Goal: Transaction & Acquisition: Obtain resource

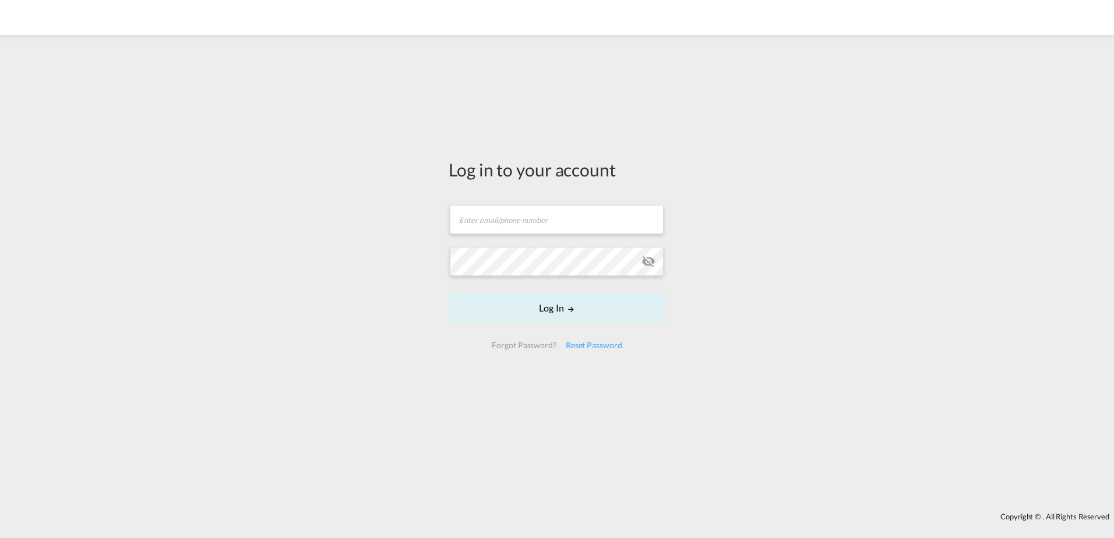
click at [525, 202] on form "Email field is required Password field is required Log In Forgot Password? Rese…" at bounding box center [556, 276] width 217 height 167
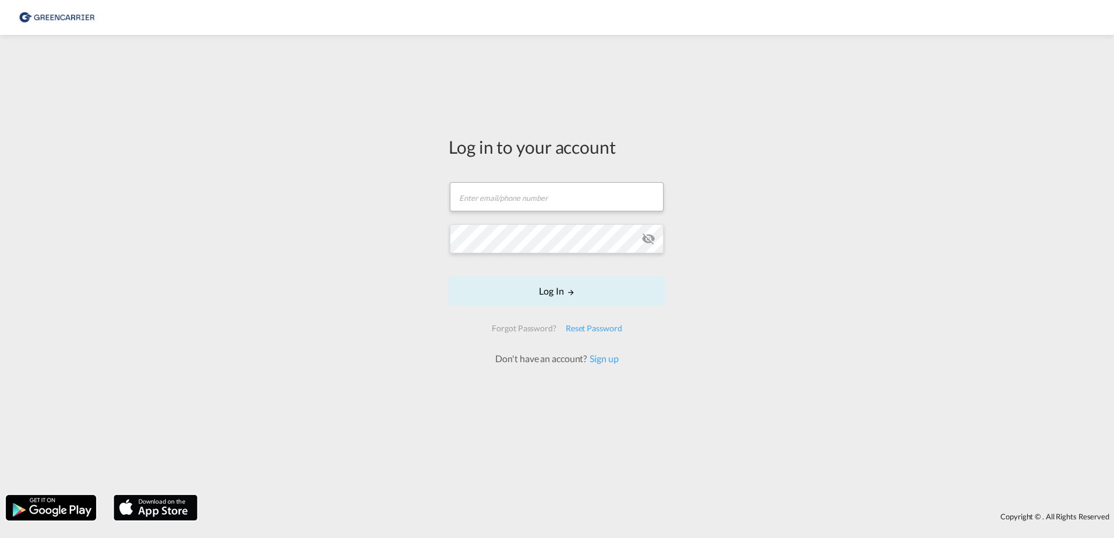
click at [525, 219] on form "Email field is required Password field is required Log In Forgot Password? Rese…" at bounding box center [556, 268] width 217 height 195
click at [524, 203] on input "text" at bounding box center [557, 196] width 214 height 29
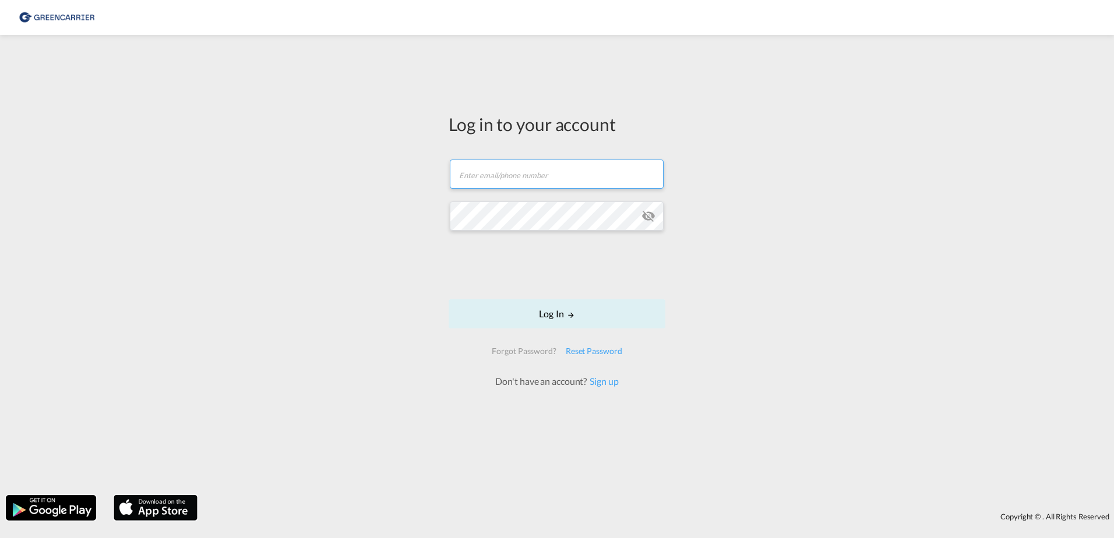
click at [506, 180] on input "text" at bounding box center [557, 174] width 214 height 29
type input "[EMAIL_ADDRESS][DOMAIN_NAME]"
click at [570, 321] on button "Log In" at bounding box center [556, 313] width 217 height 29
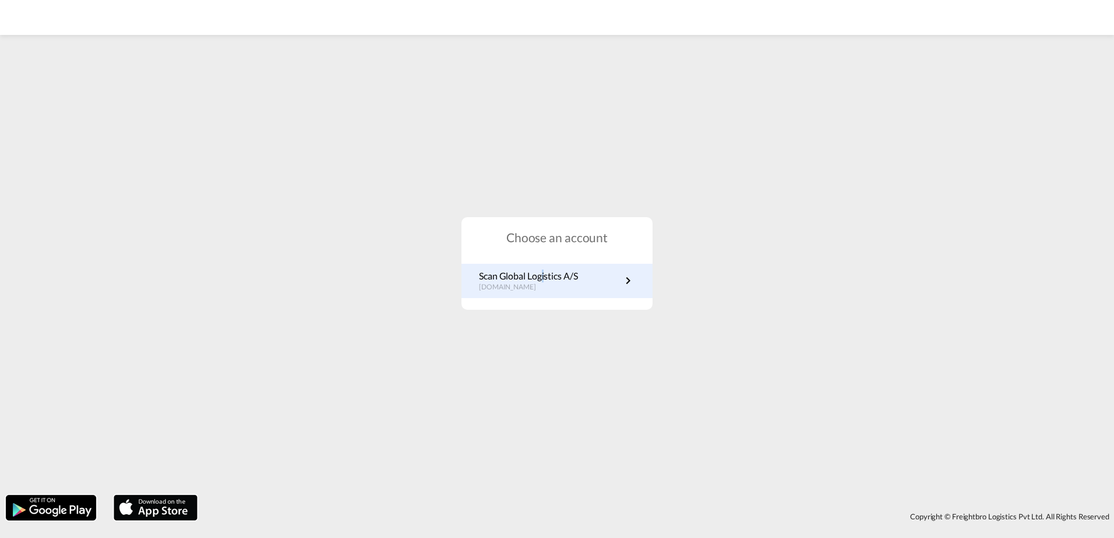
click at [546, 269] on div "Choose an account Scan Global Logistics A/S dk.portal.greencarrier.com" at bounding box center [556, 263] width 191 height 93
click at [546, 270] on p "Scan Global Logistics A/S" at bounding box center [528, 276] width 99 height 13
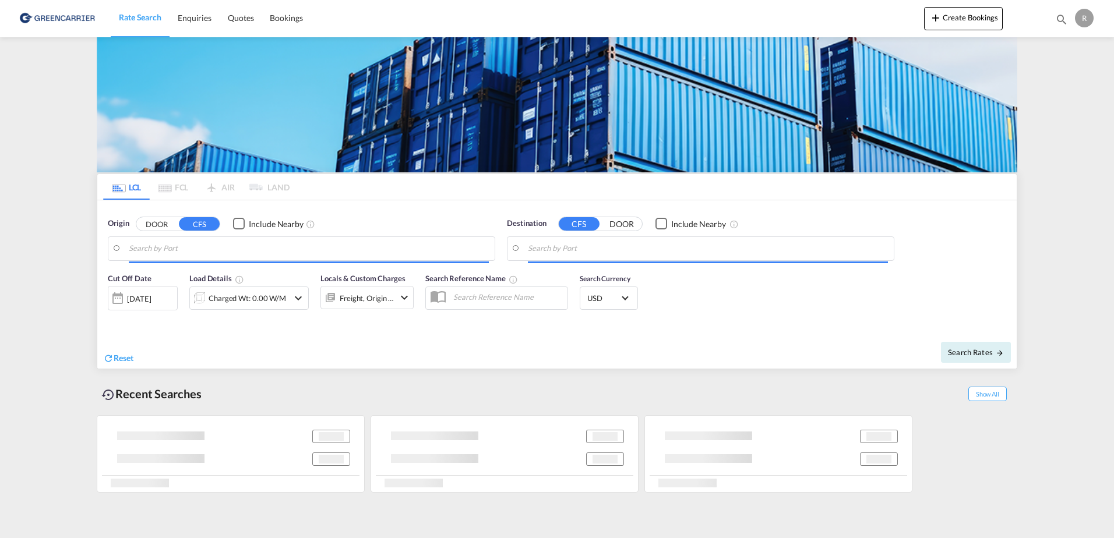
type input "DK-9300, Sæby"
type input "[GEOGRAPHIC_DATA], [GEOGRAPHIC_DATA]"
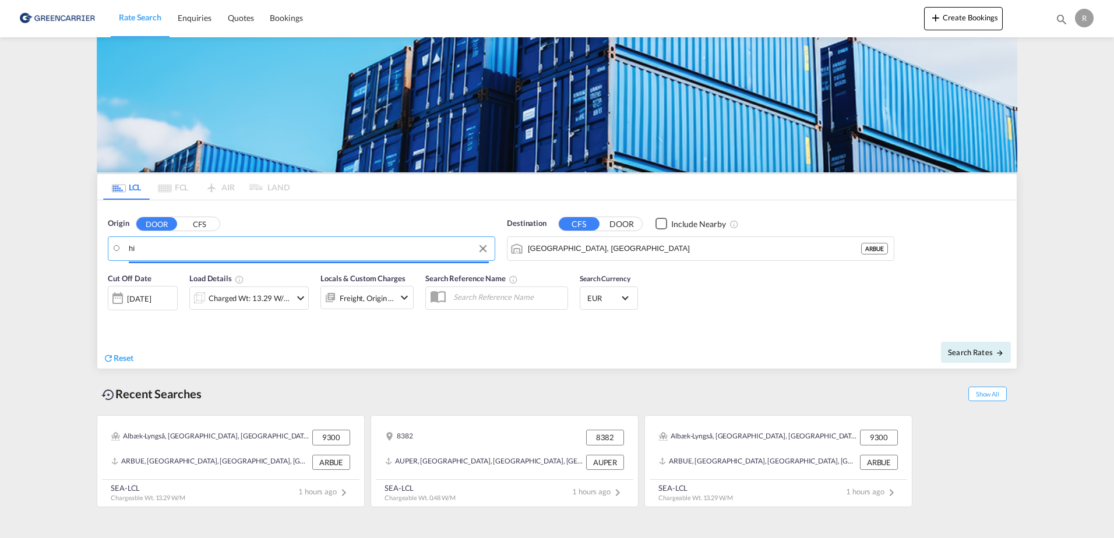
type input "h"
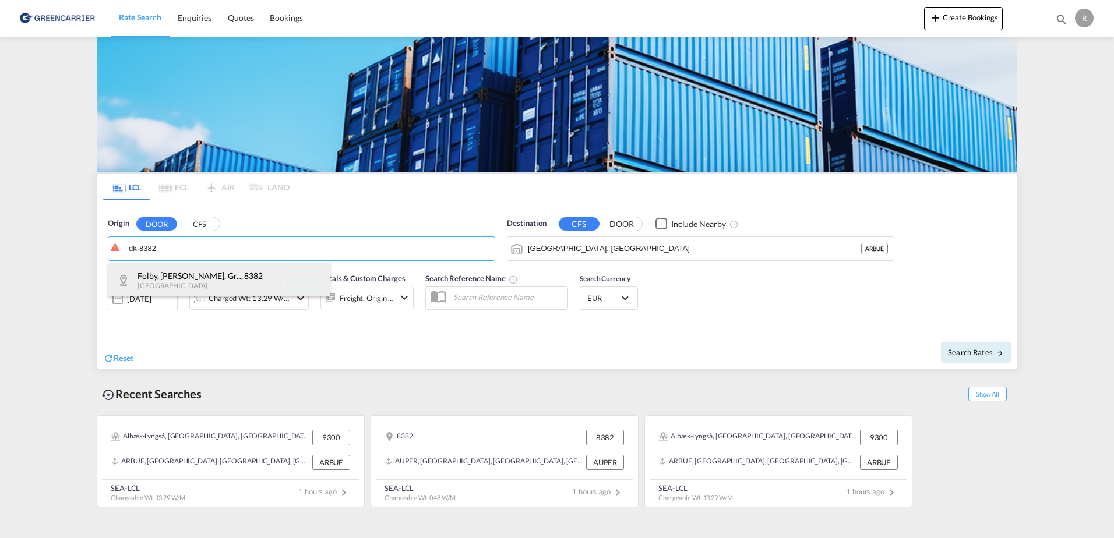
click at [210, 291] on div "Folby, [PERSON_NAME], Gr... , 8382 [GEOGRAPHIC_DATA] DK-8382" at bounding box center [218, 280] width 221 height 35
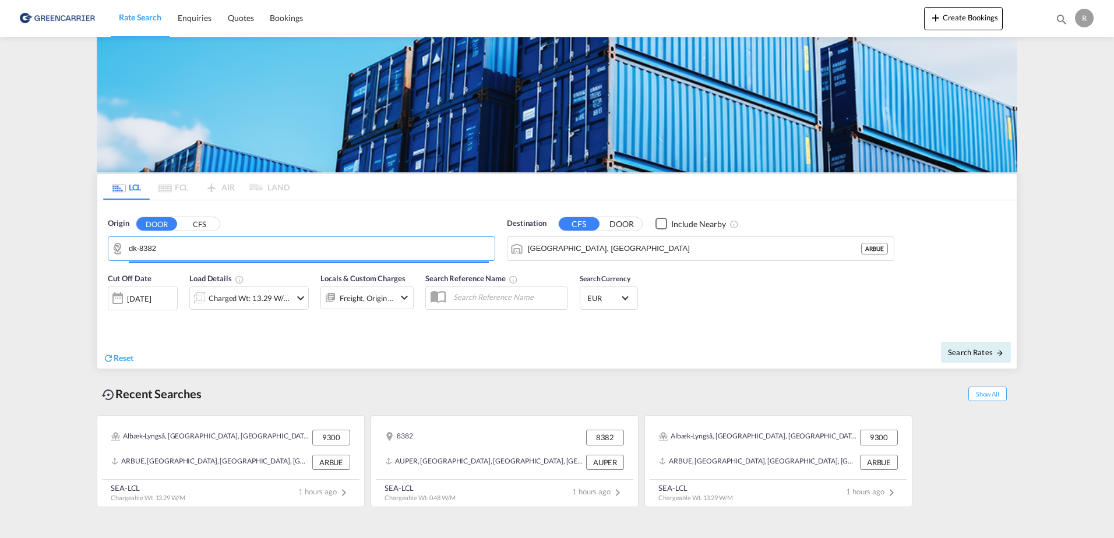
type input "DK-8382, Folby, [GEOGRAPHIC_DATA], Grundfoer, Haar, Haldum, [GEOGRAPHIC_DATA], …"
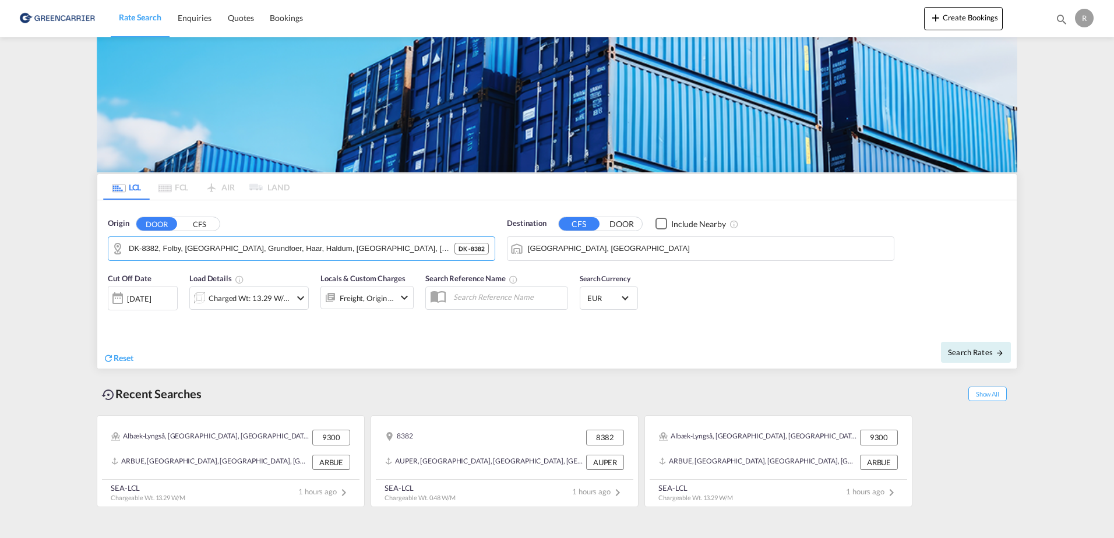
click at [639, 256] on md-autocomplete-wrap "[GEOGRAPHIC_DATA], [GEOGRAPHIC_DATA]" at bounding box center [708, 251] width 360 height 23
drag, startPoint x: 638, startPoint y: 242, endPoint x: 471, endPoint y: 242, distance: 167.7
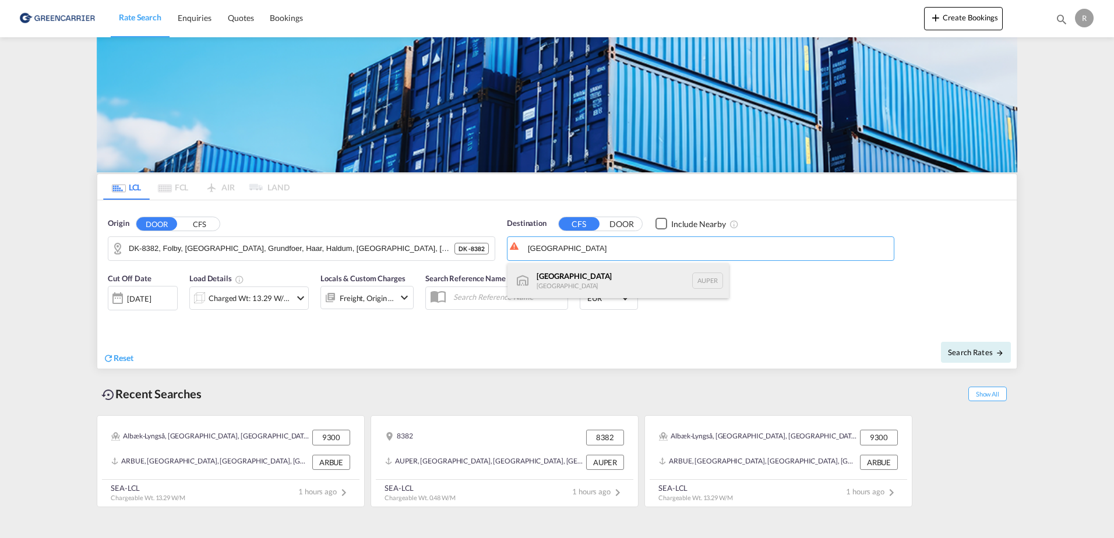
click at [599, 271] on div "[GEOGRAPHIC_DATA] [GEOGRAPHIC_DATA] AUPER" at bounding box center [617, 280] width 221 height 35
type input "[GEOGRAPHIC_DATA], AUPER"
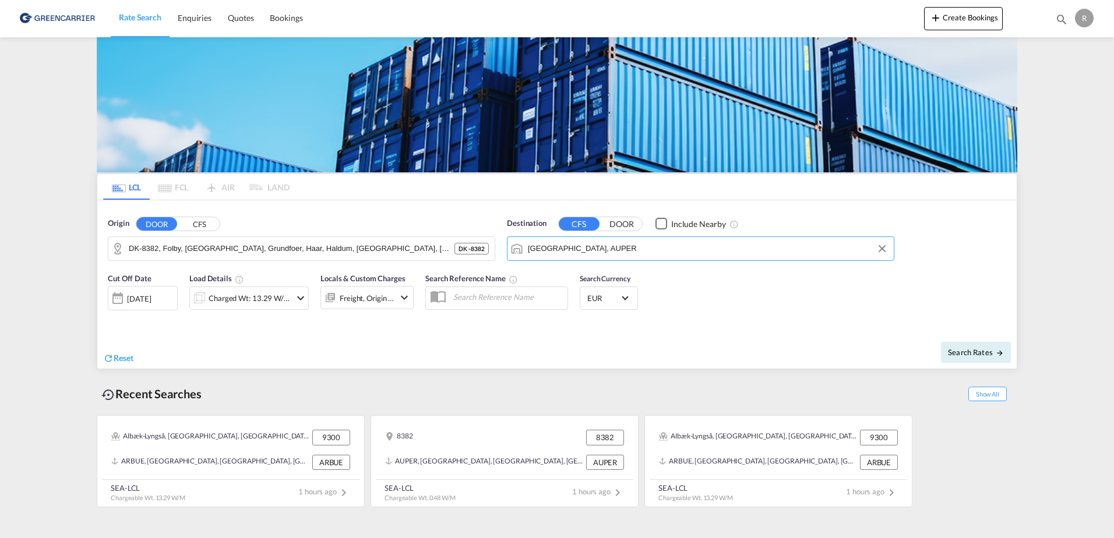
click at [659, 293] on div "Cut Off Date [DATE] [DATE] Load Details Charged Wt: 13.29 W/M Locals & Custom C…" at bounding box center [556, 298] width 919 height 63
click at [237, 305] on div "Charged Wt: 13.29 W/M" at bounding box center [249, 298] width 82 height 16
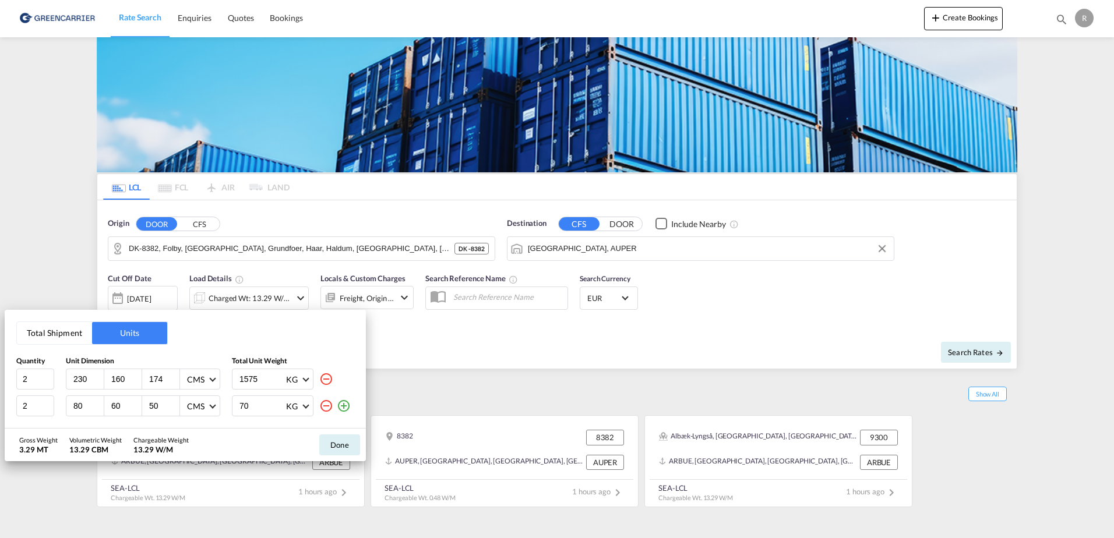
click at [327, 409] on div at bounding box center [334, 405] width 31 height 21
click at [324, 406] on md-icon "icon-minus-circle-outline" at bounding box center [326, 406] width 14 height 14
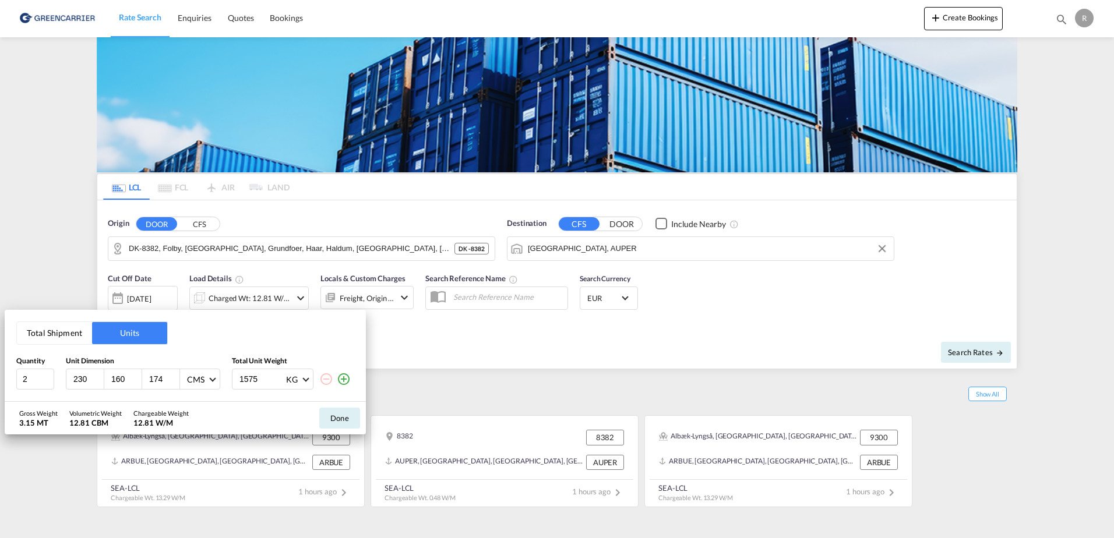
drag, startPoint x: 266, startPoint y: 380, endPoint x: 204, endPoint y: 380, distance: 61.1
click at [204, 382] on div "2 230 160 174 CMS CMS Inches 1575 KG KG LB" at bounding box center [185, 379] width 338 height 21
drag, startPoint x: 19, startPoint y: 379, endPoint x: 32, endPoint y: 376, distance: 13.3
click at [20, 379] on input "2" at bounding box center [35, 379] width 38 height 21
click at [42, 378] on input "2" at bounding box center [35, 379] width 38 height 21
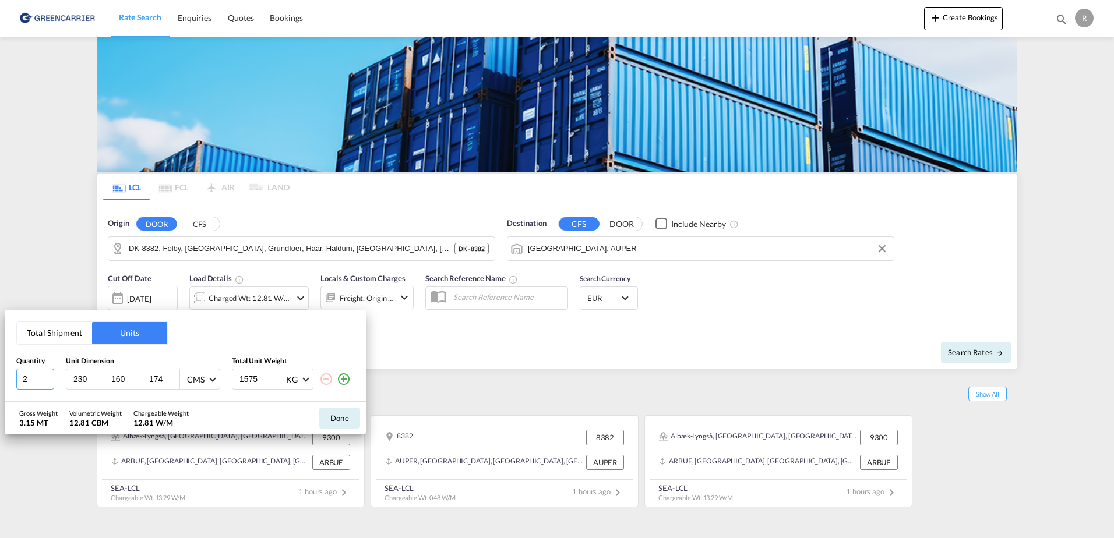
click at [29, 378] on input "2" at bounding box center [35, 379] width 38 height 21
type input "1"
type input "80"
type input "60"
type input "100"
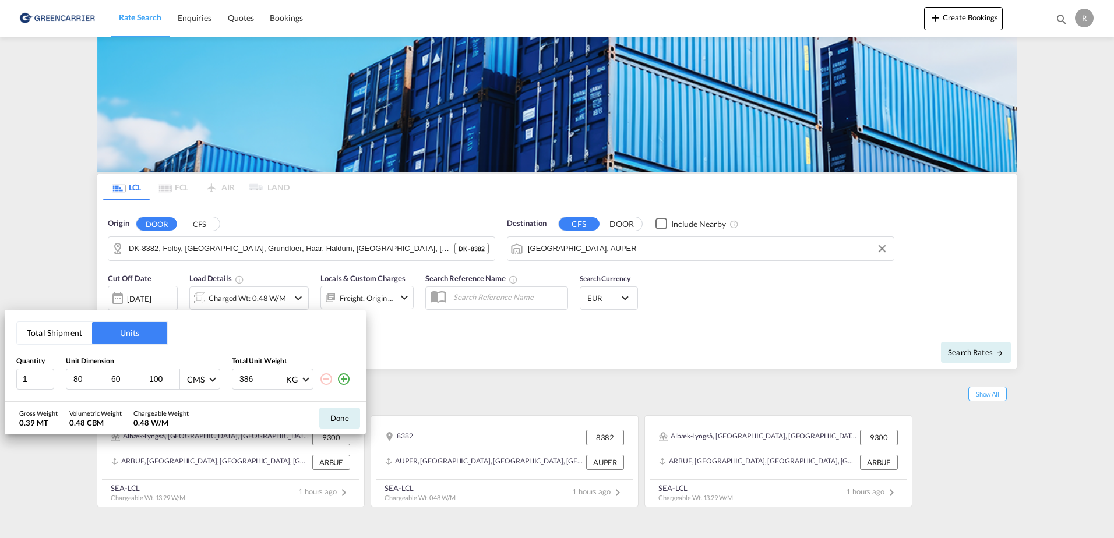
type input "386"
click at [160, 384] on input "100" at bounding box center [163, 379] width 31 height 10
drag, startPoint x: 171, startPoint y: 379, endPoint x: 175, endPoint y: 370, distance: 9.9
click at [175, 374] on input "123" at bounding box center [163, 379] width 31 height 10
type input "1"
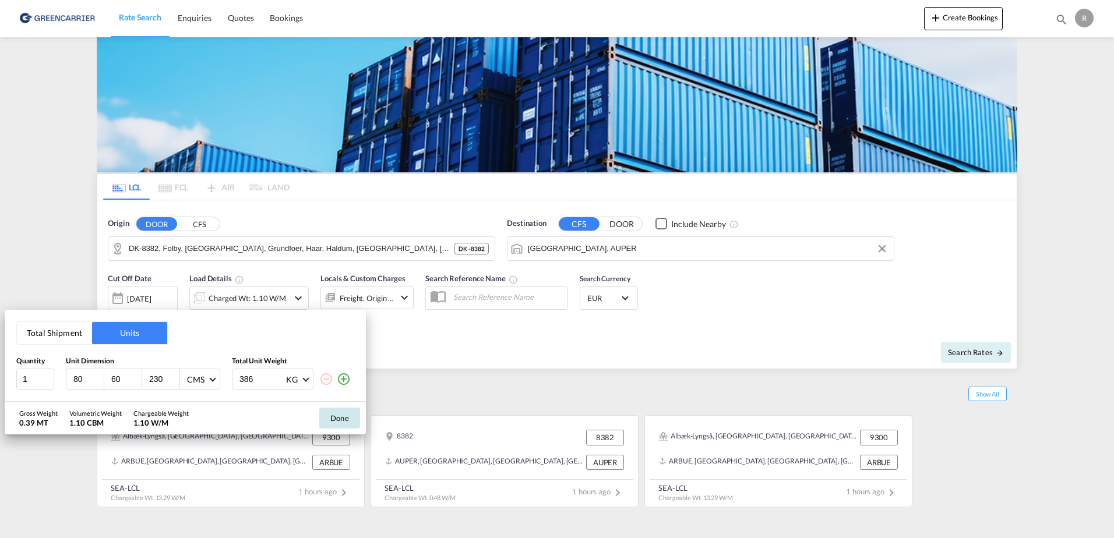
type input "230"
drag, startPoint x: 341, startPoint y: 409, endPoint x: 346, endPoint y: 412, distance: 6.3
click at [346, 412] on button "Done" at bounding box center [339, 418] width 41 height 21
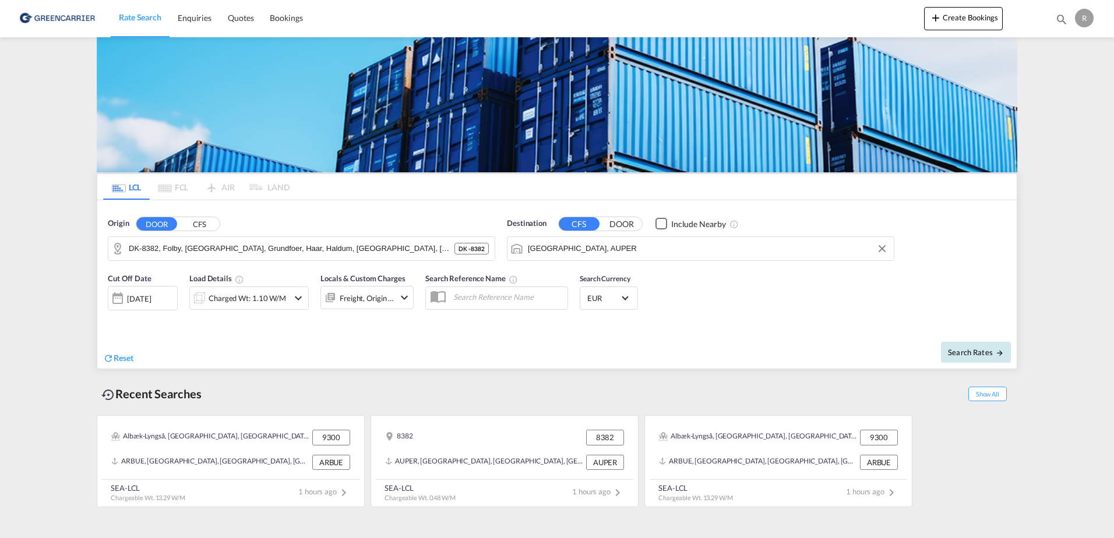
click at [982, 360] on button "Search Rates" at bounding box center [976, 352] width 70 height 21
type input "8382 to AUPER / [DATE]"
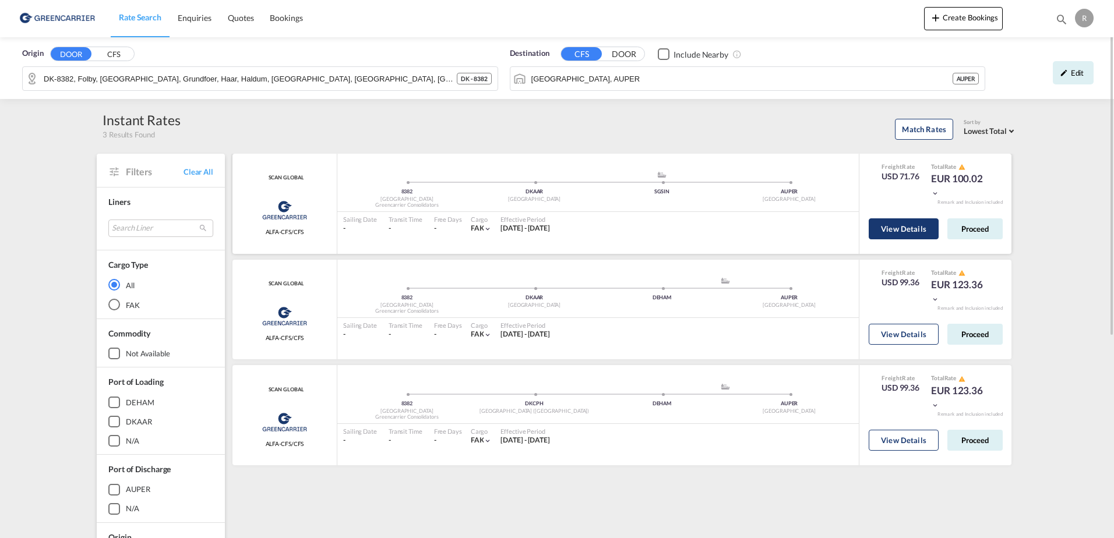
click at [889, 223] on button "View Details" at bounding box center [903, 228] width 70 height 21
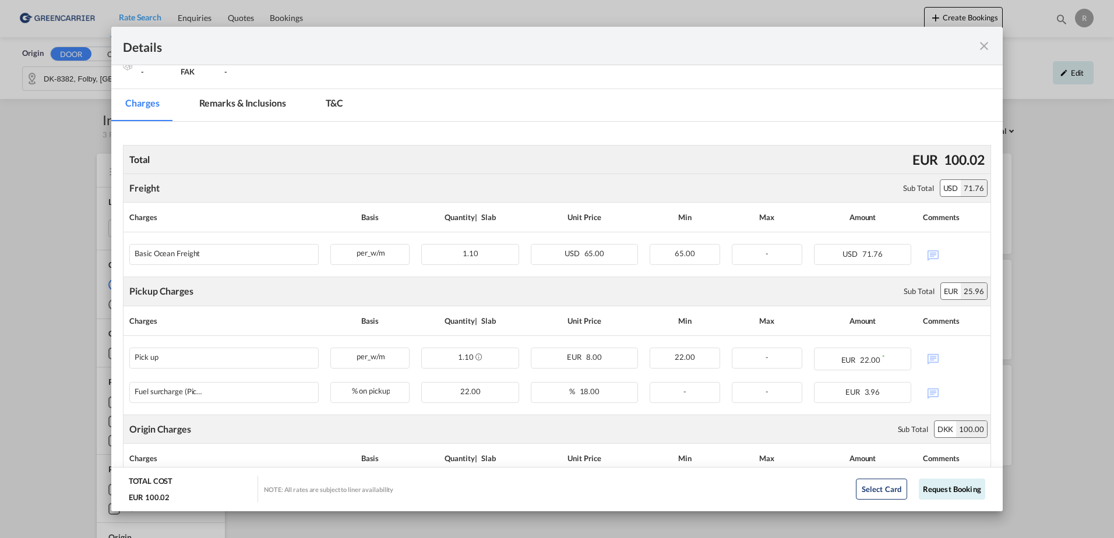
scroll to position [79, 0]
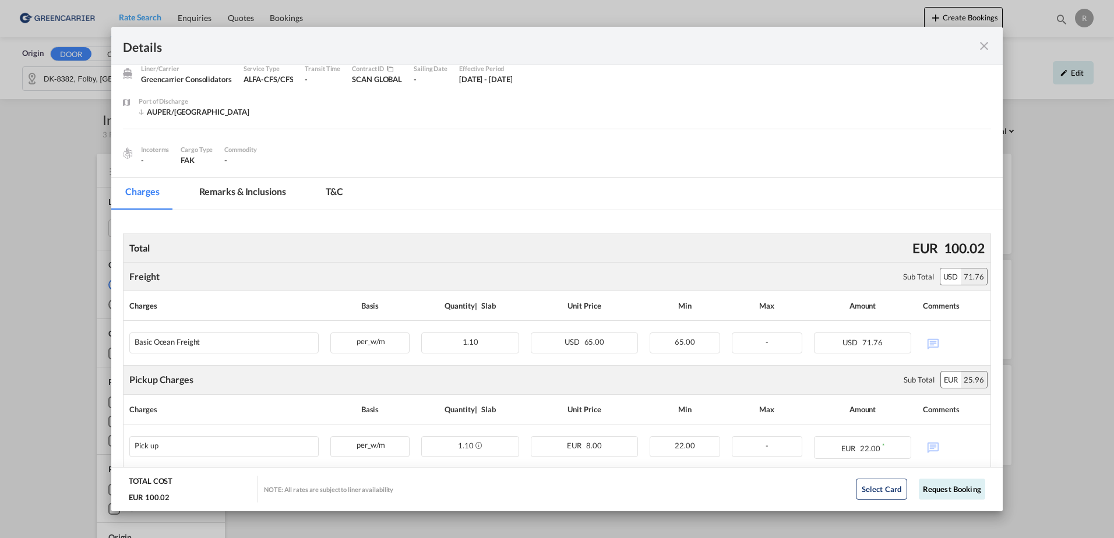
click at [981, 51] on md-icon "icon-close fg-AAA8AD m-0 cursor" at bounding box center [984, 46] width 14 height 14
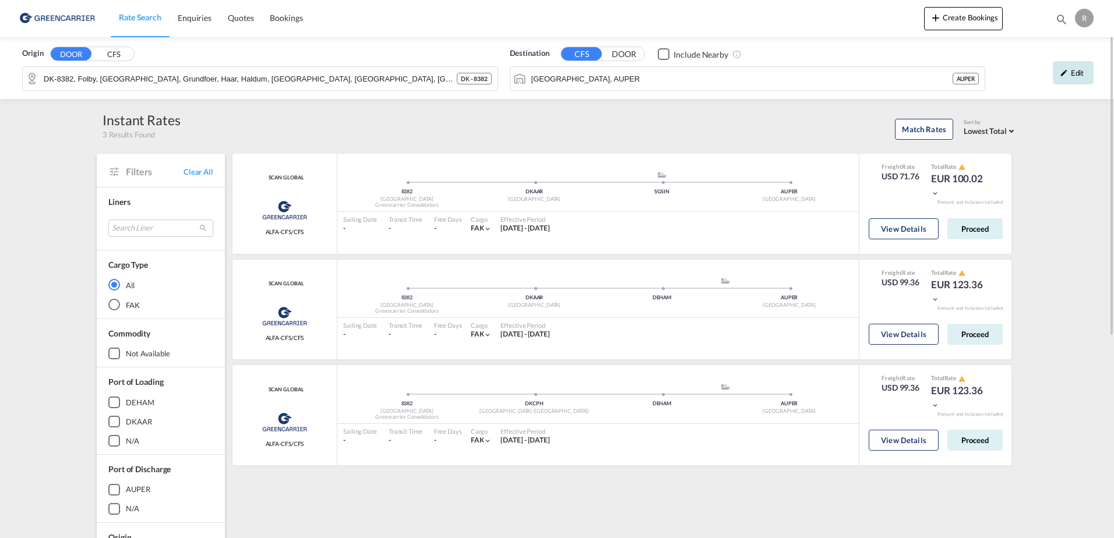
click at [1072, 73] on div "Edit" at bounding box center [1072, 72] width 41 height 23
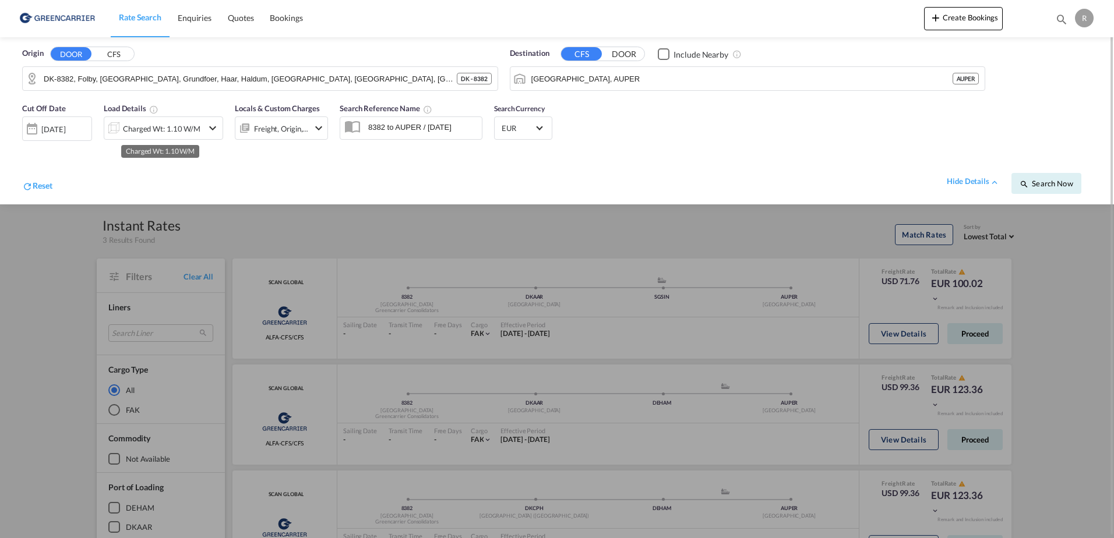
click at [182, 128] on div "Charged Wt: 1.10 W/M" at bounding box center [161, 129] width 77 height 16
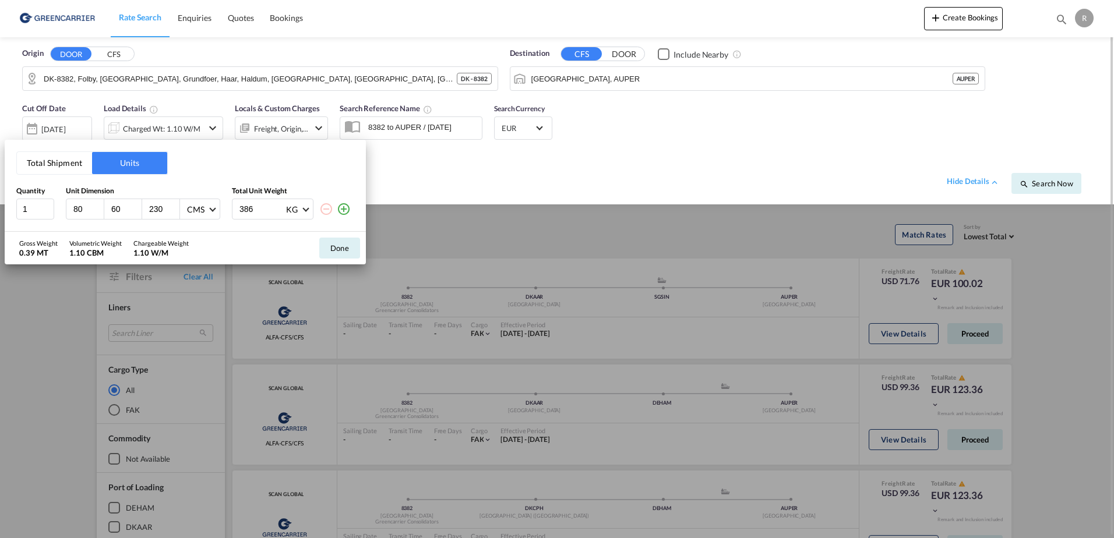
click at [330, 253] on button "Done" at bounding box center [339, 248] width 41 height 21
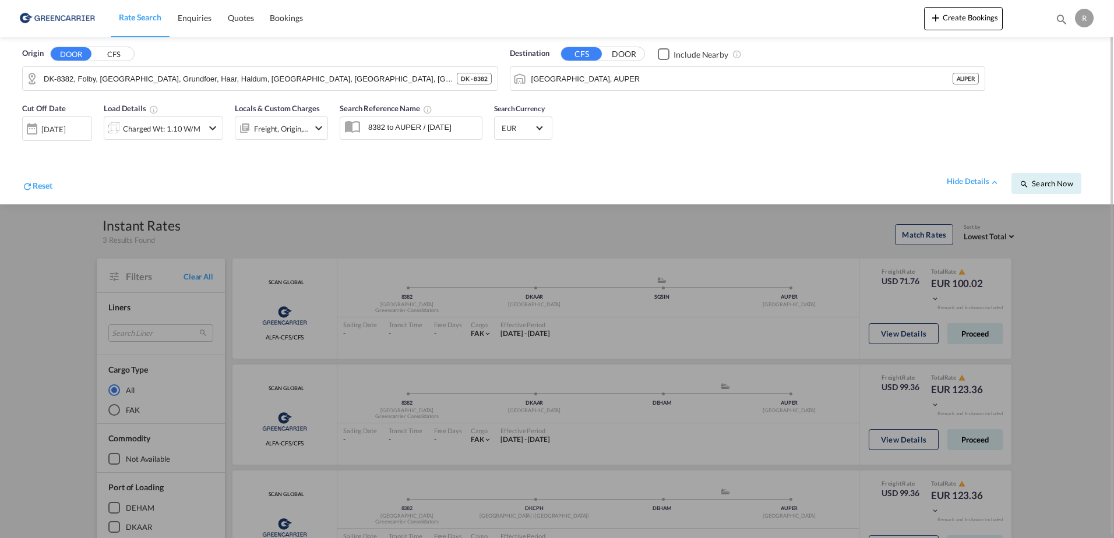
click at [433, 202] on div "Cut Off Date [DATE] [DATE] Load Details Charged Wt: 1.10 W/M Locals & Custom Ch…" at bounding box center [557, 151] width 1090 height 108
click at [959, 183] on div "hide details" at bounding box center [972, 182] width 53 height 12
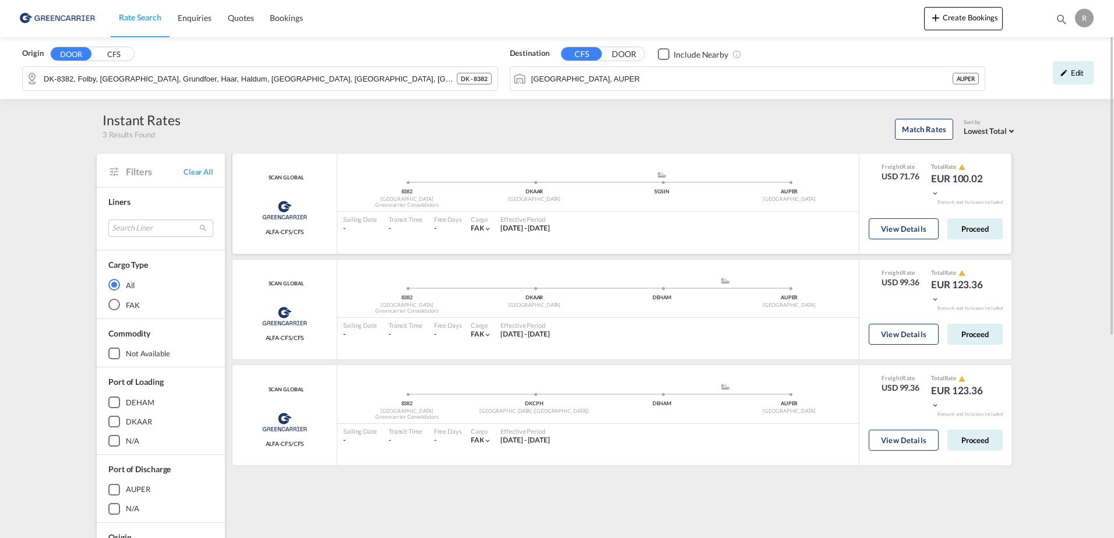
click at [905, 245] on div "View Details Proceed" at bounding box center [935, 231] width 134 height 33
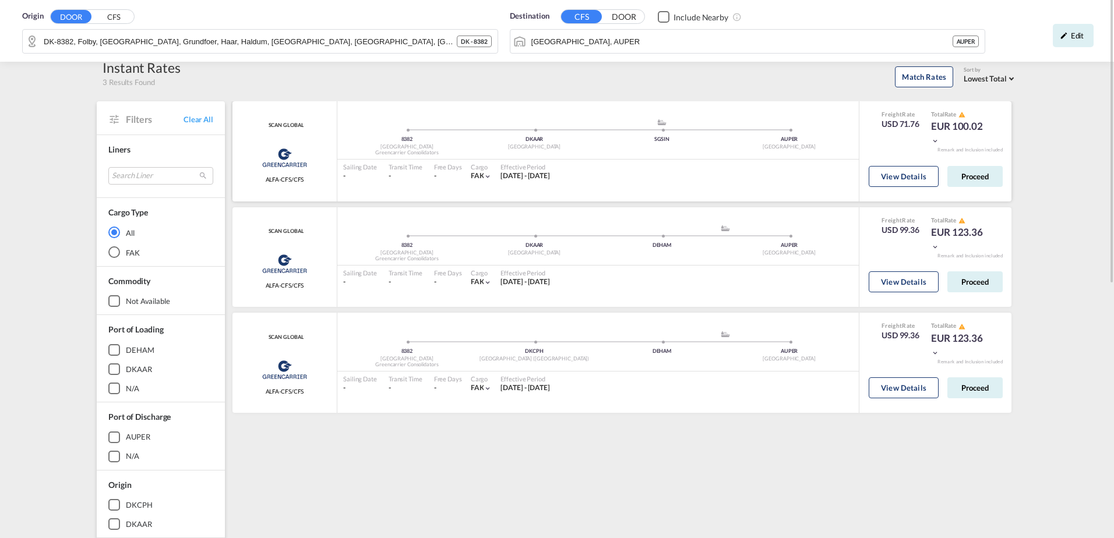
scroll to position [0, 0]
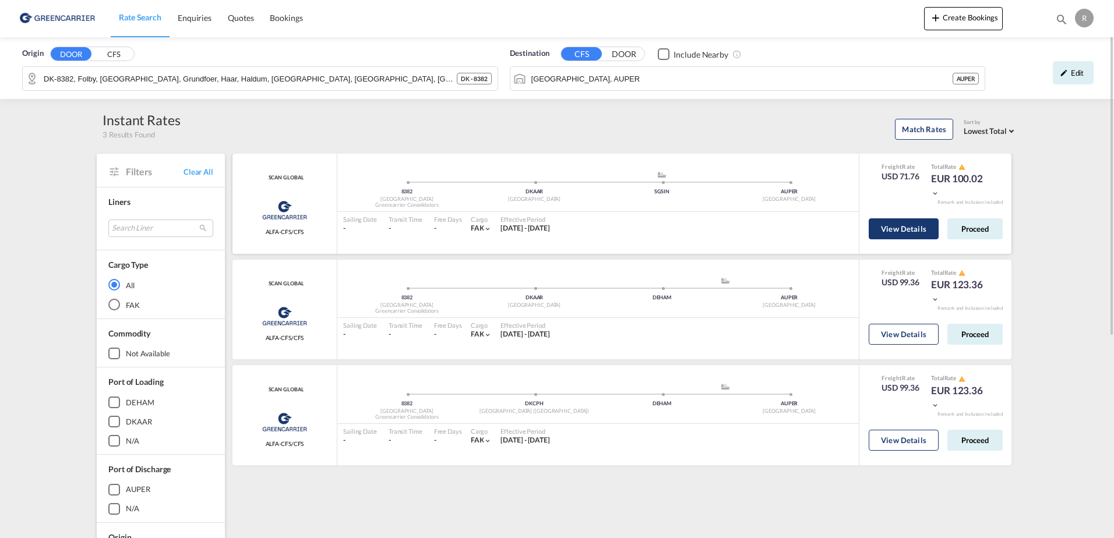
click at [886, 238] on button "View Details" at bounding box center [903, 228] width 70 height 21
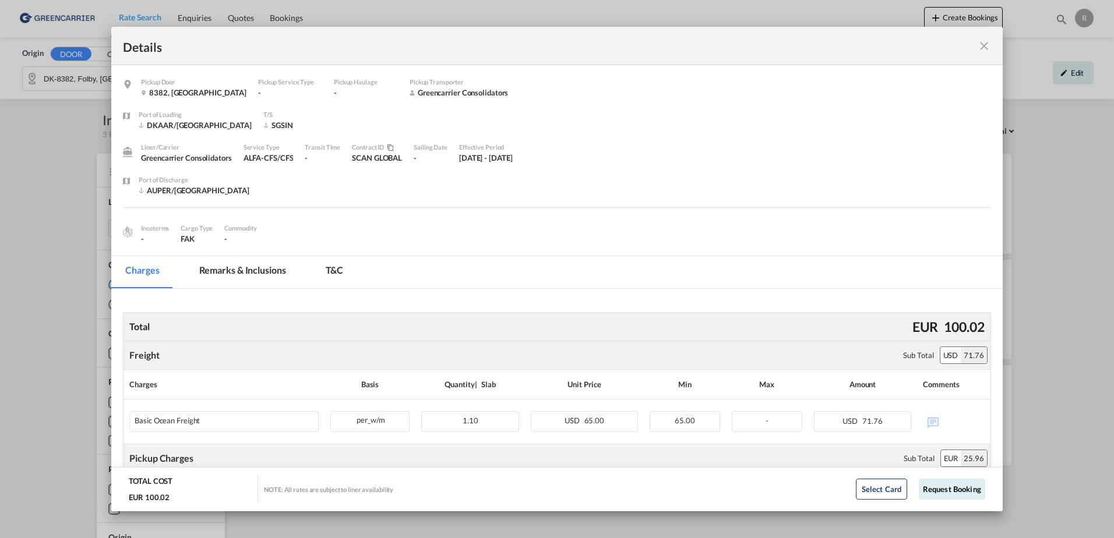
click at [247, 246] on div "Pickup Door 8382, [GEOGRAPHIC_DATA] Pickup Service Type - Pickup Haulage - Pick…" at bounding box center [556, 160] width 891 height 190
click at [254, 263] on md-tab-item "Remarks & Inclusions" at bounding box center [242, 272] width 115 height 32
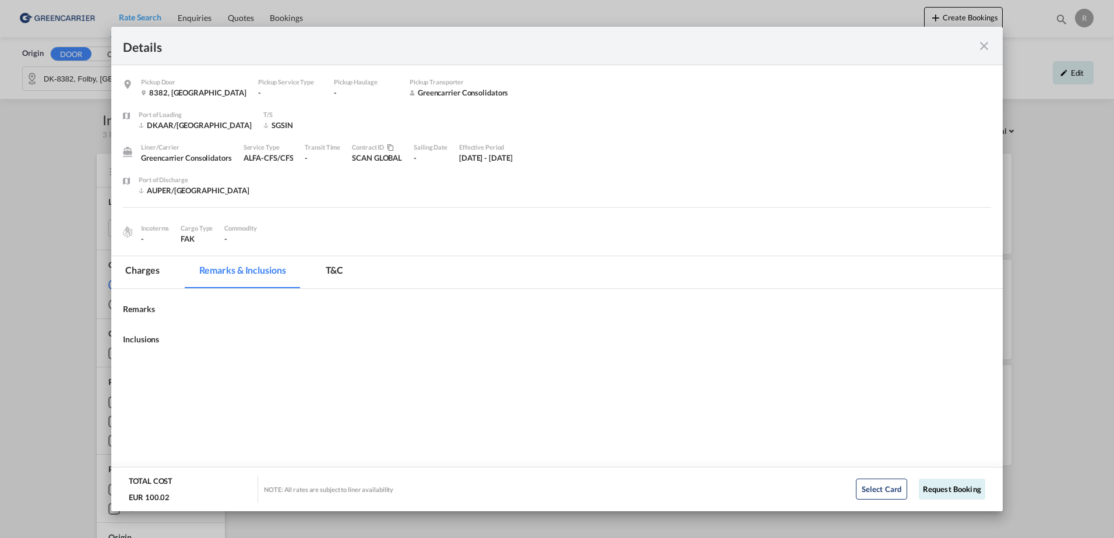
click at [342, 280] on md-tab-item "T&C" at bounding box center [335, 272] width 46 height 32
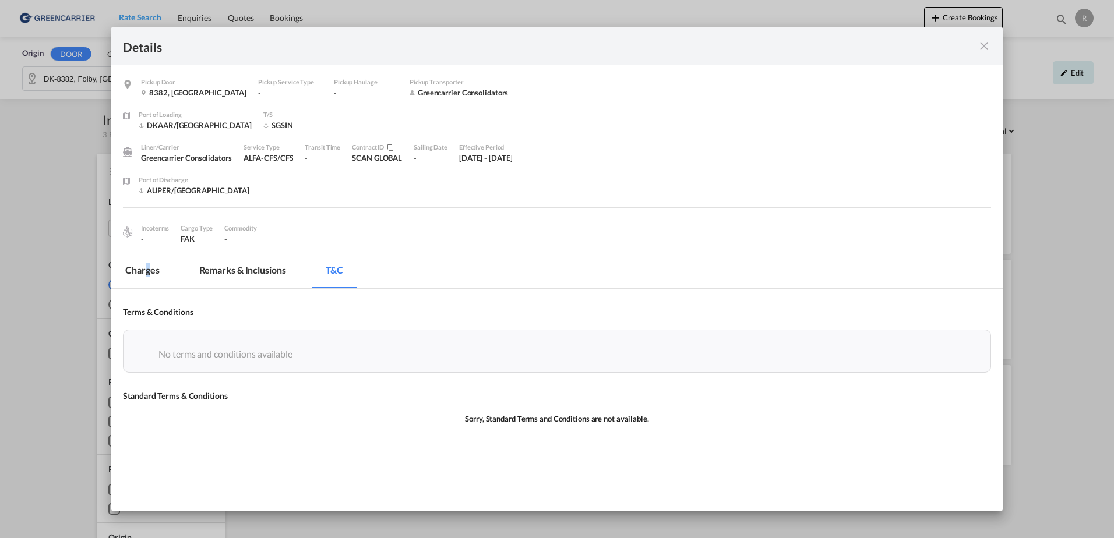
click at [152, 271] on md-tab-item "Charges" at bounding box center [142, 272] width 62 height 32
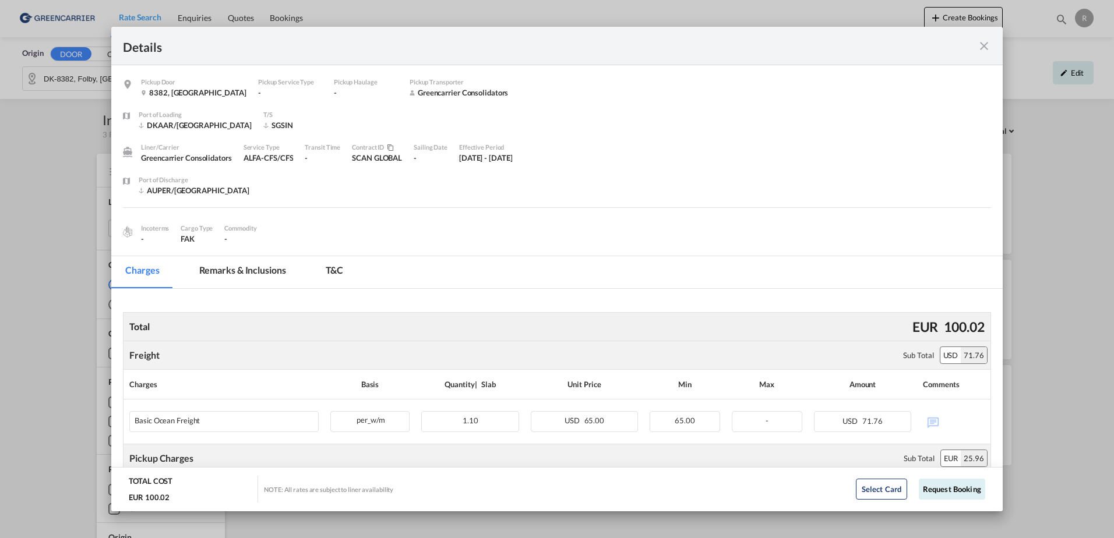
click at [984, 44] on md-icon "icon-close fg-AAA8AD m-0 cursor" at bounding box center [984, 46] width 14 height 14
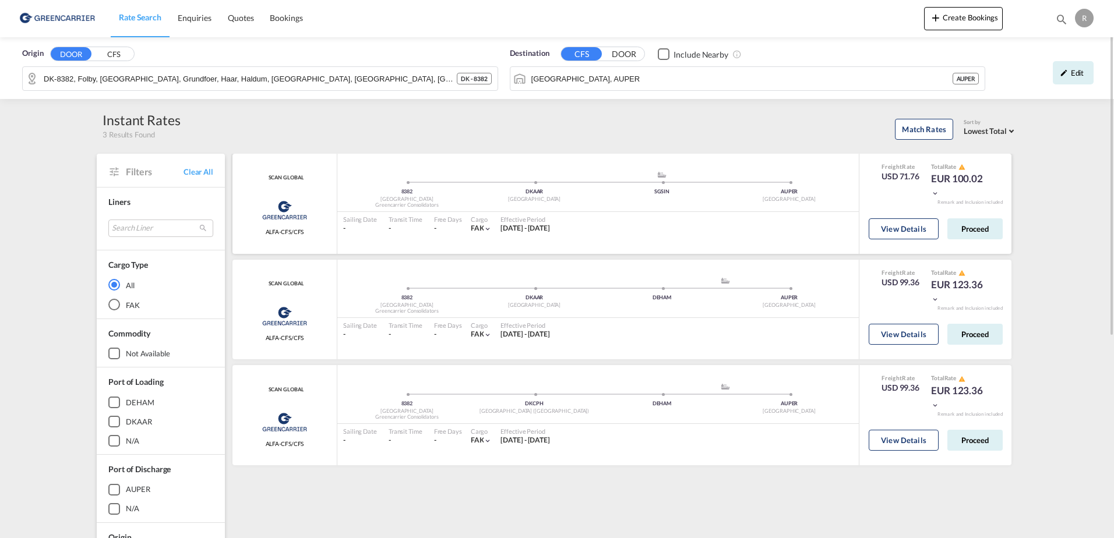
click at [938, 196] on md-icon "icon-chevron-down" at bounding box center [935, 193] width 8 height 8
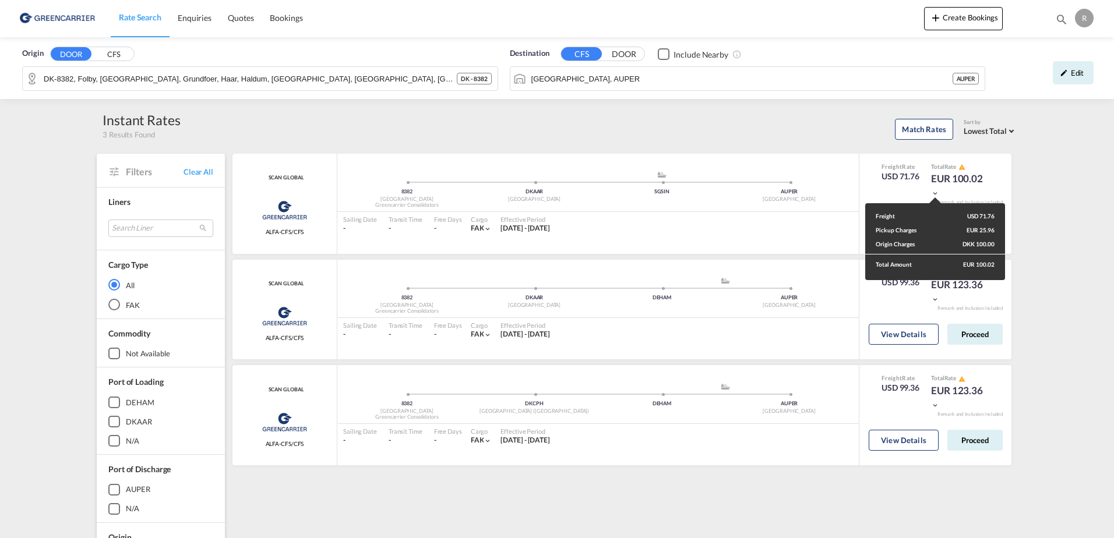
click at [1054, 223] on div "Freight USD 71.76 Pickup Charges EUR 25.96 Origin Charges DKK 100.00 Total Amou…" at bounding box center [557, 269] width 1114 height 538
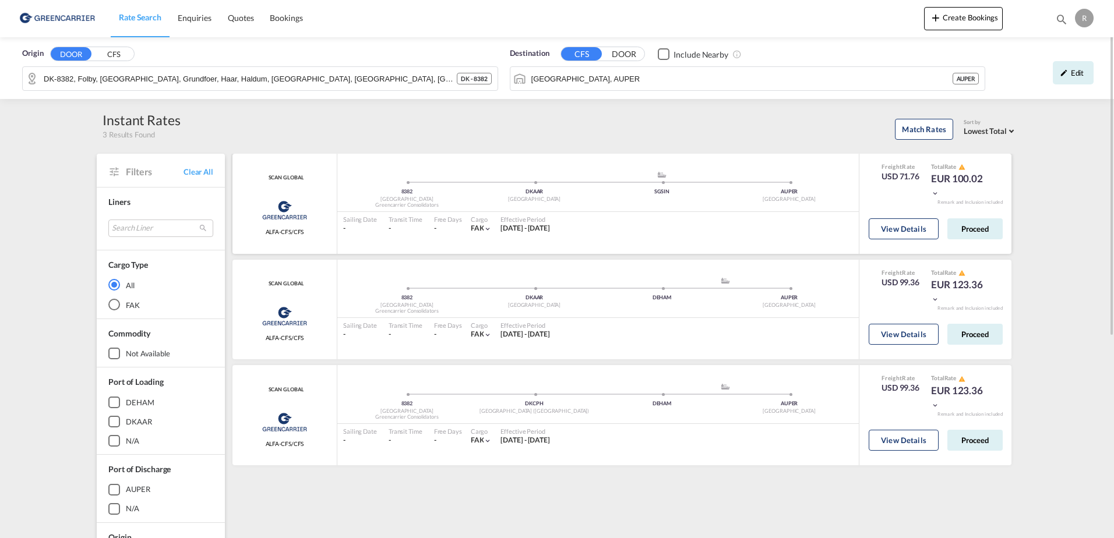
click at [910, 186] on div "Freight Rate USD 71.76" at bounding box center [900, 180] width 38 height 37
click at [907, 180] on div "USD 71.76" at bounding box center [900, 177] width 38 height 12
click at [906, 180] on div "USD 71.76" at bounding box center [900, 177] width 38 height 12
click at [914, 192] on div "Freight Rate USD 71.76" at bounding box center [900, 180] width 38 height 37
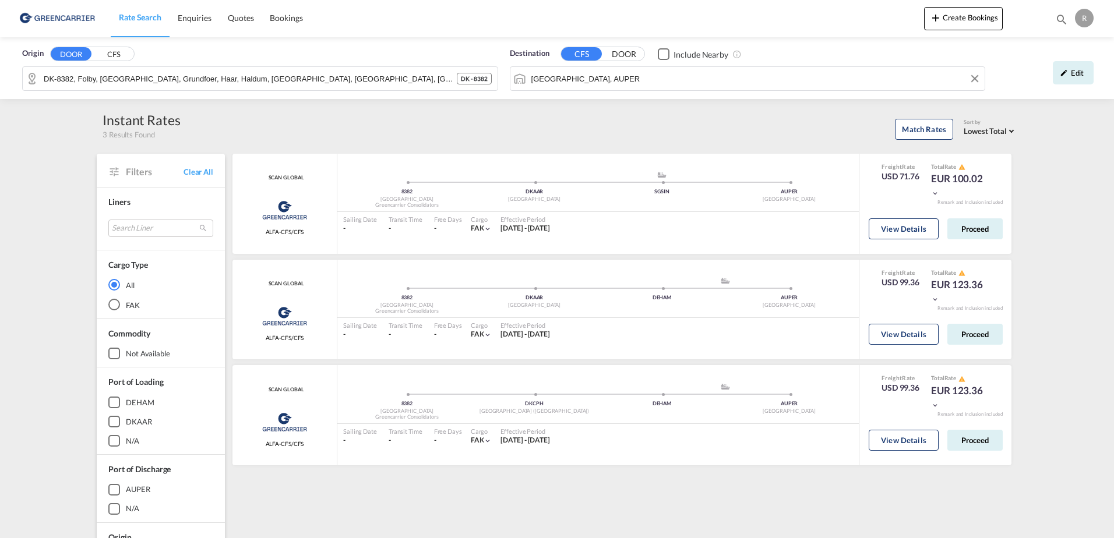
drag, startPoint x: 597, startPoint y: 80, endPoint x: 574, endPoint y: 86, distance: 24.0
click at [595, 81] on input "[GEOGRAPHIC_DATA], AUPER" at bounding box center [755, 78] width 448 height 17
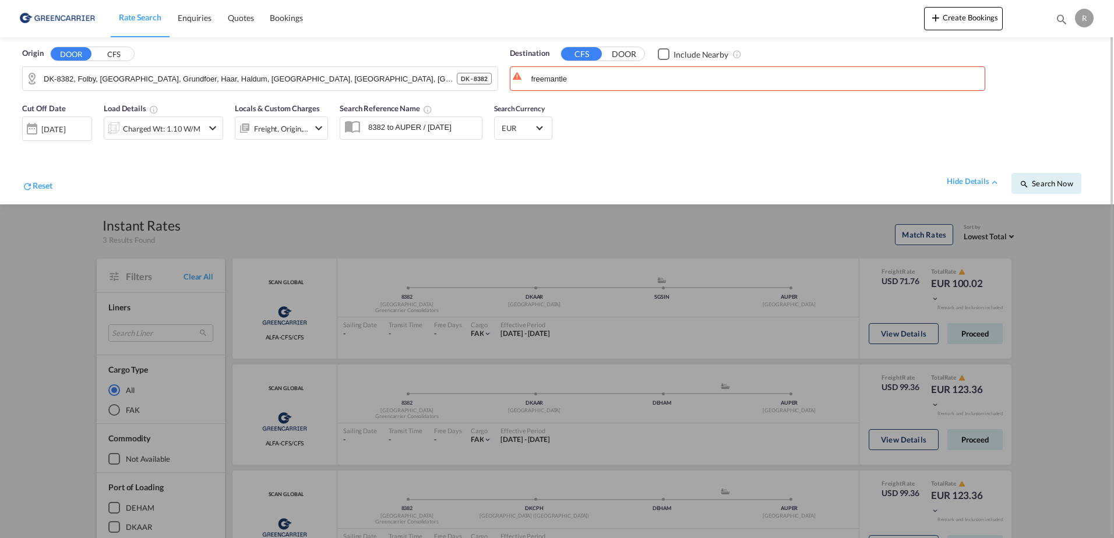
drag, startPoint x: 586, startPoint y: 66, endPoint x: 519, endPoint y: 69, distance: 67.0
click at [536, 77] on input "freemantle" at bounding box center [755, 78] width 448 height 17
type input "Freemantle"
click at [576, 102] on div "No ports matching were found." at bounding box center [620, 108] width 221 height 12
click at [624, 107] on div "No ports matching were found." at bounding box center [620, 108] width 221 height 12
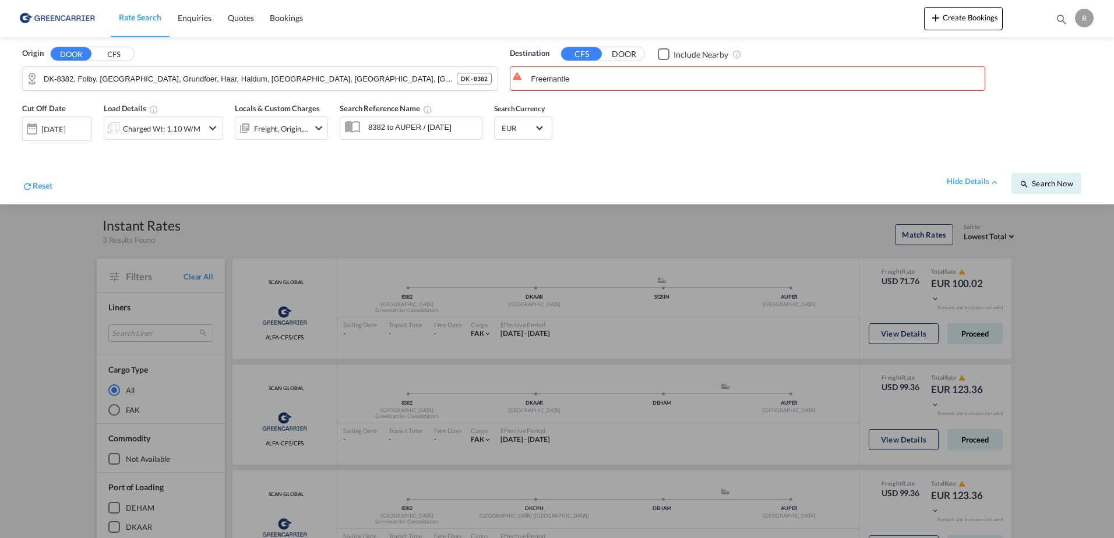
click at [625, 187] on div "hide details Search Now" at bounding box center [571, 177] width 1039 height 33
drag, startPoint x: 571, startPoint y: 228, endPoint x: 575, endPoint y: 208, distance: 19.5
click at [578, 223] on div at bounding box center [557, 269] width 1114 height 538
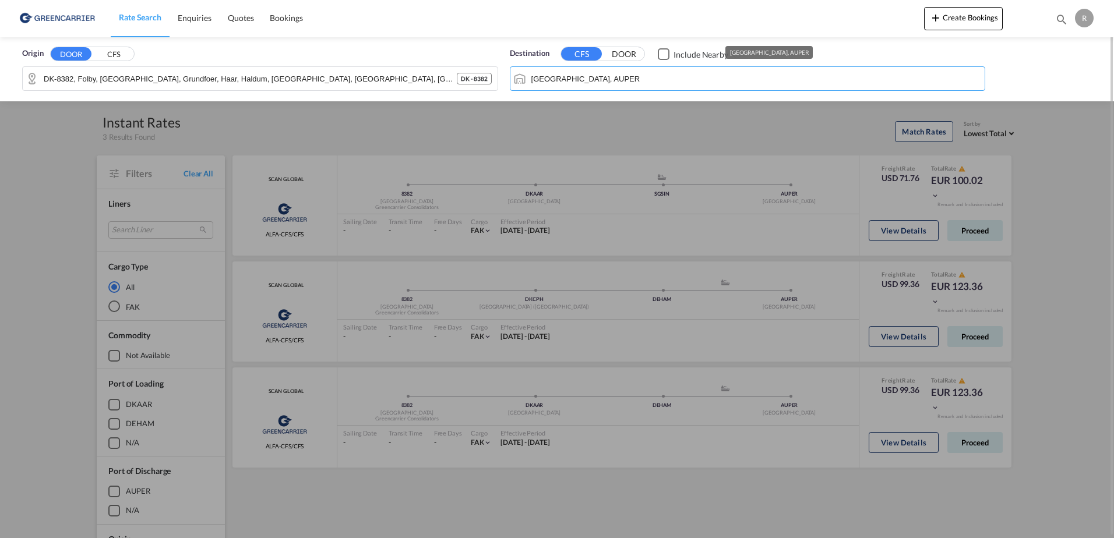
click at [590, 87] on md-autocomplete-wrap "Perth, AUPER" at bounding box center [755, 81] width 448 height 23
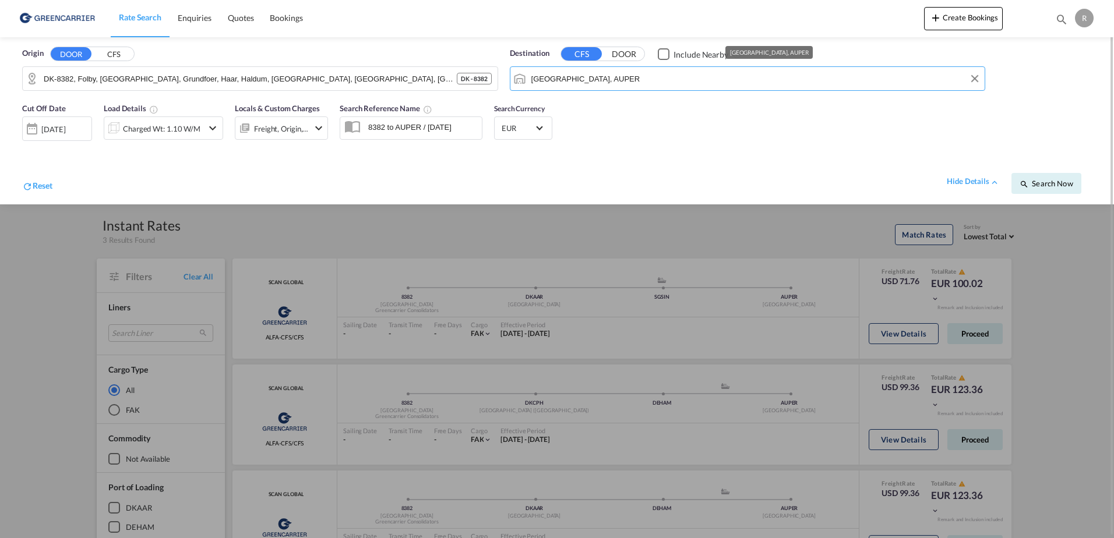
type input "G"
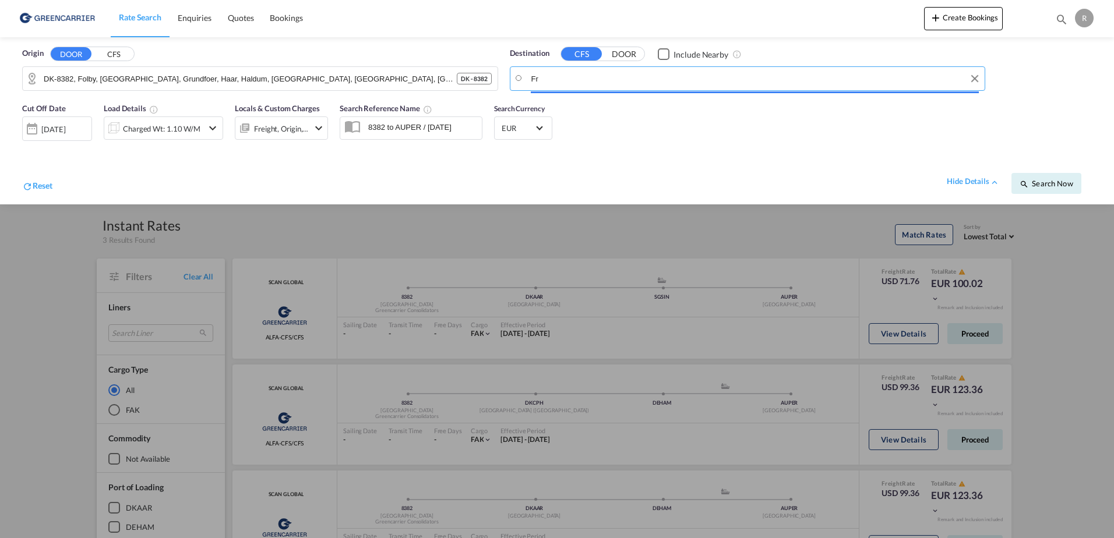
type input "F"
click at [616, 77] on input "freem" at bounding box center [755, 78] width 448 height 17
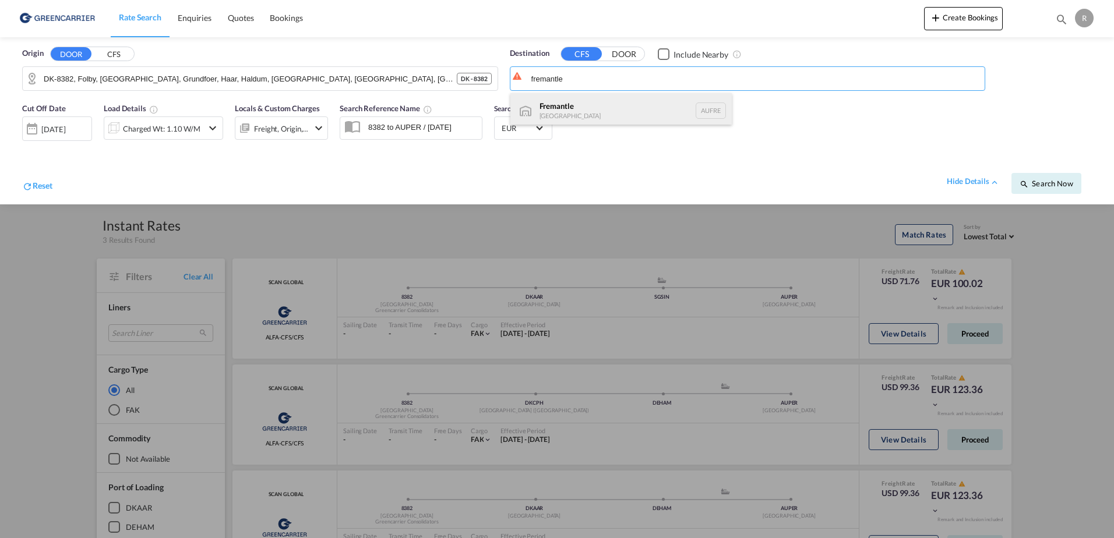
click at [616, 104] on div "Fremantle Australia AUFRE" at bounding box center [620, 110] width 221 height 35
type input "Fremantle, AUFRE"
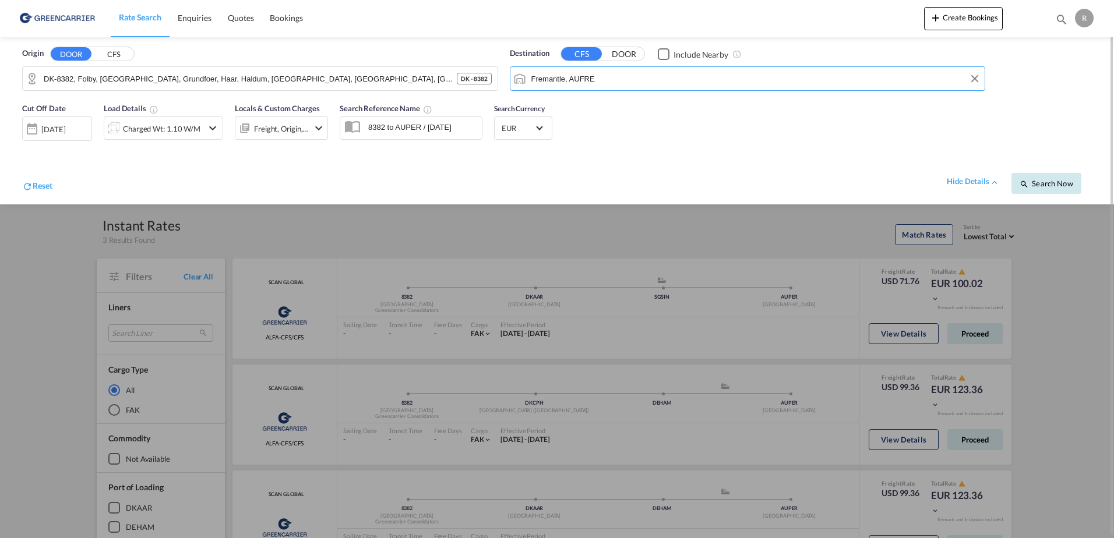
click at [1055, 190] on button "Search Now" at bounding box center [1046, 183] width 70 height 21
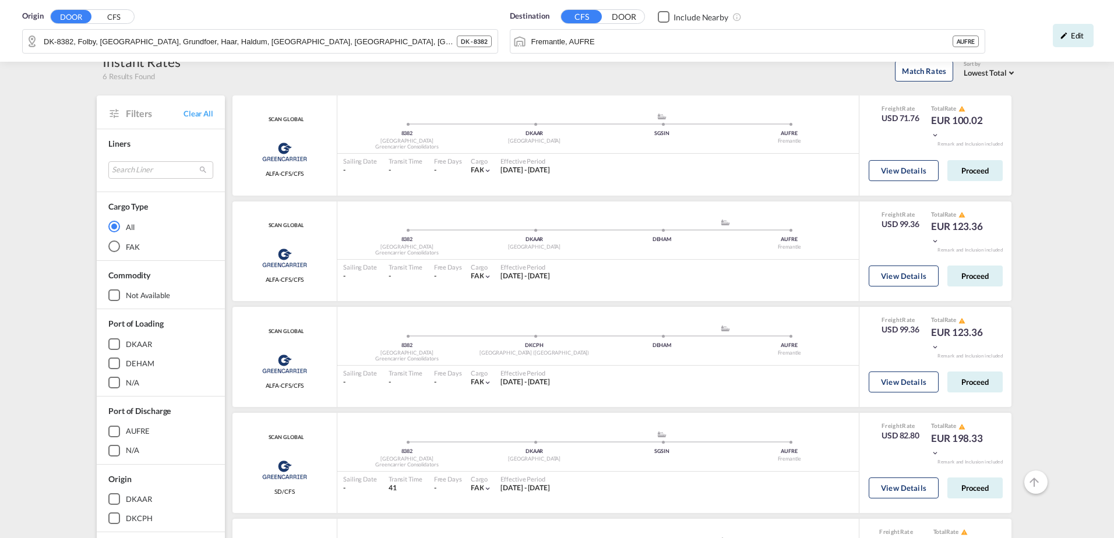
scroll to position [116, 0]
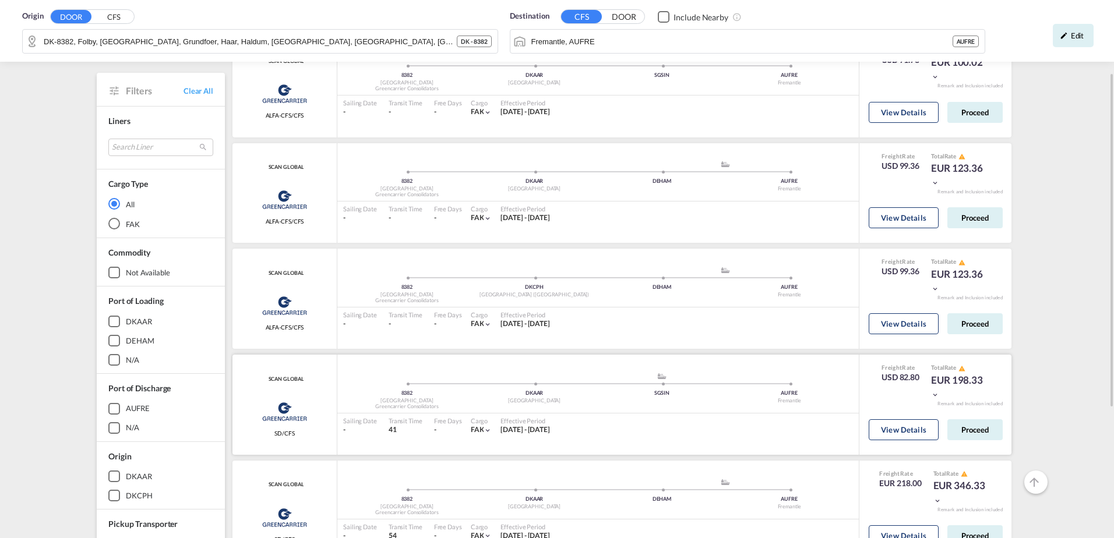
click at [935, 395] on md-icon "icon-chevron-down" at bounding box center [935, 395] width 8 height 8
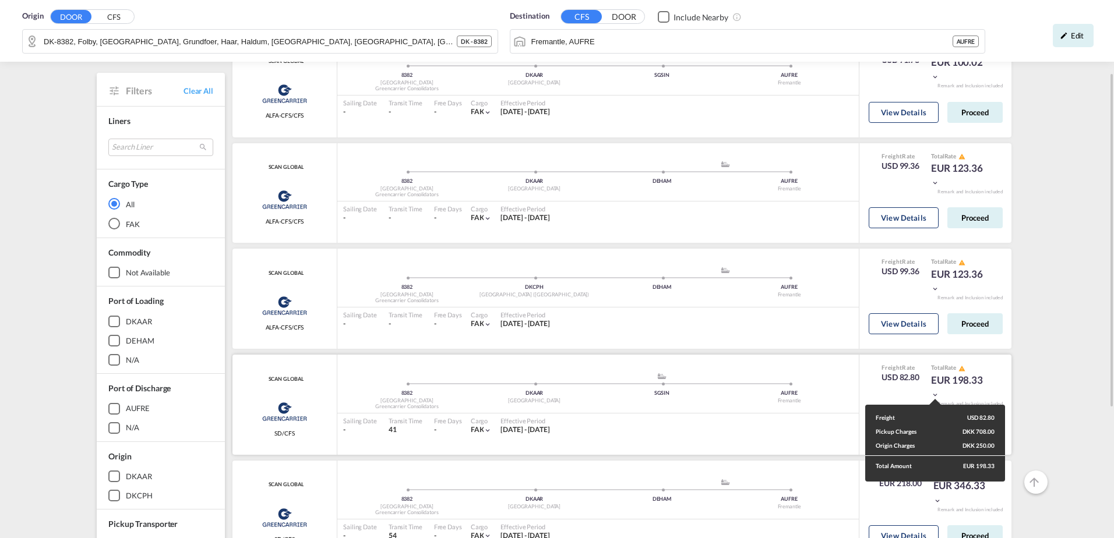
click at [861, 380] on div "Freight USD 82.80 Pickup Charges DKK 708.00 Origin Charges DKK 250.00 Total Amo…" at bounding box center [557, 269] width 1114 height 538
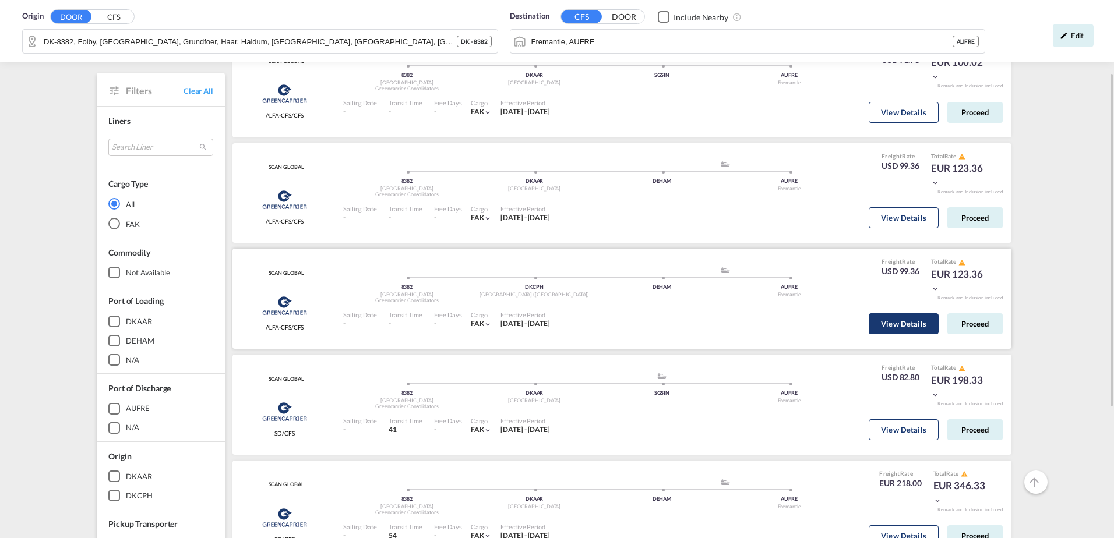
click at [910, 315] on button "View Details" at bounding box center [903, 323] width 70 height 21
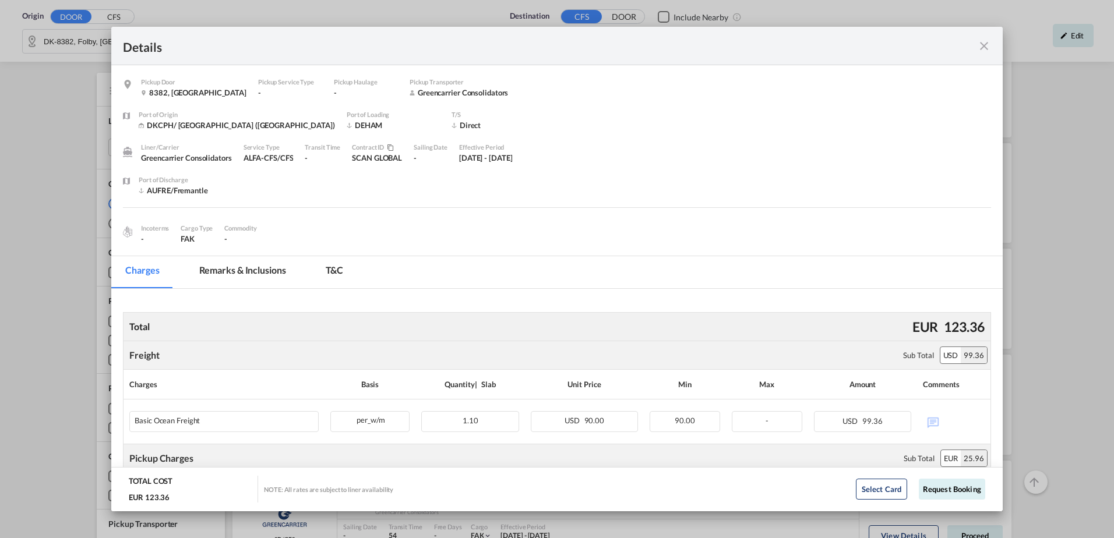
click at [980, 44] on md-icon "icon-close fg-AAA8AD m-0 cursor" at bounding box center [984, 46] width 14 height 14
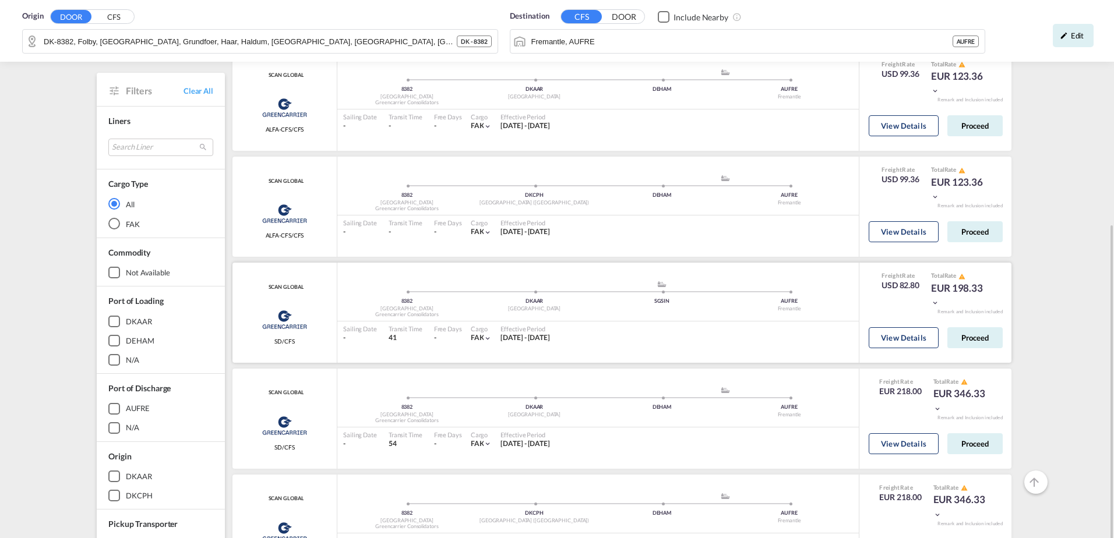
scroll to position [267, 0]
